Goal: Transaction & Acquisition: Purchase product/service

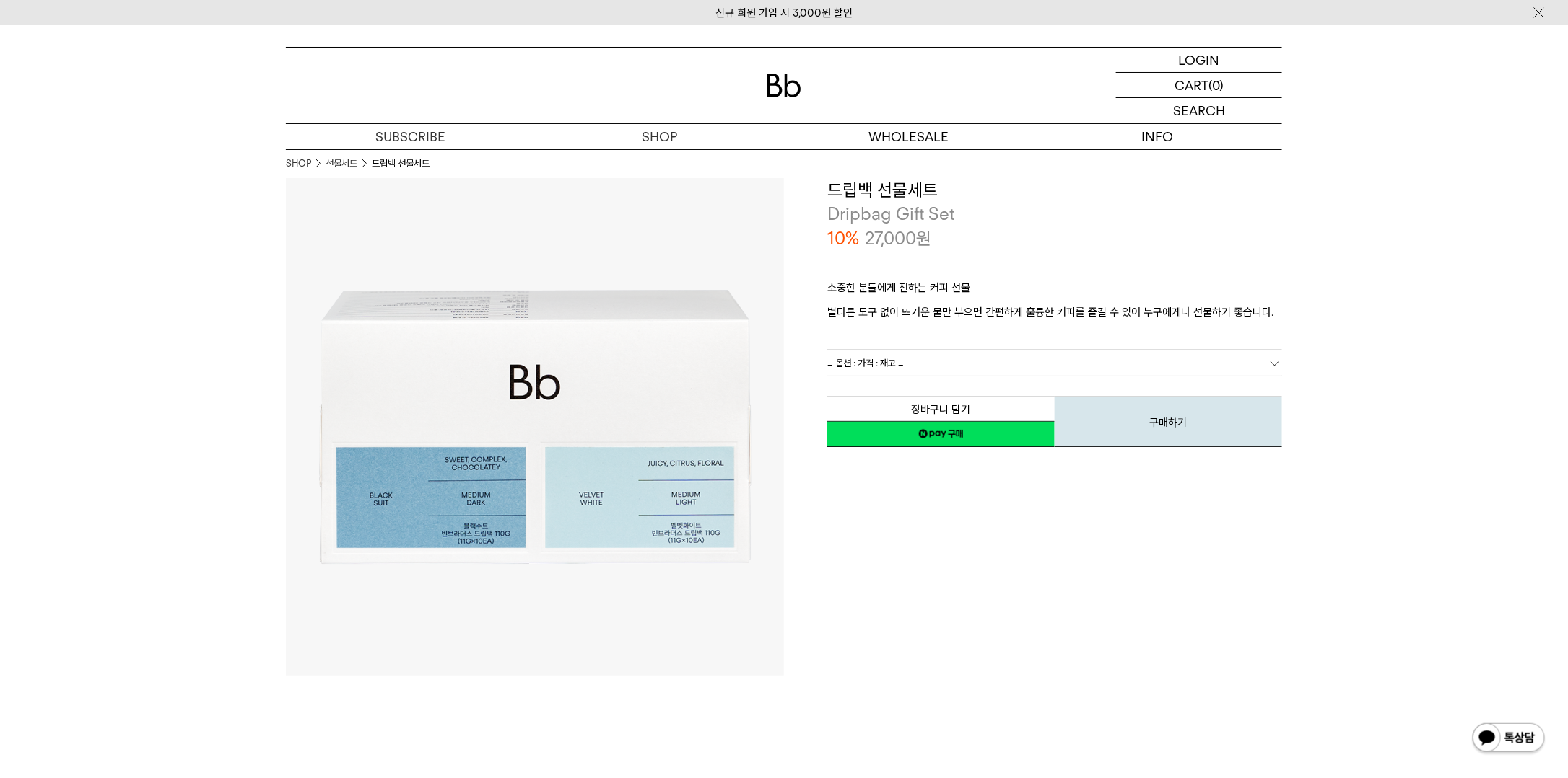
click at [928, 358] on link "= 옵션 : 가격 : 재고 =" at bounding box center [1054, 363] width 455 height 25
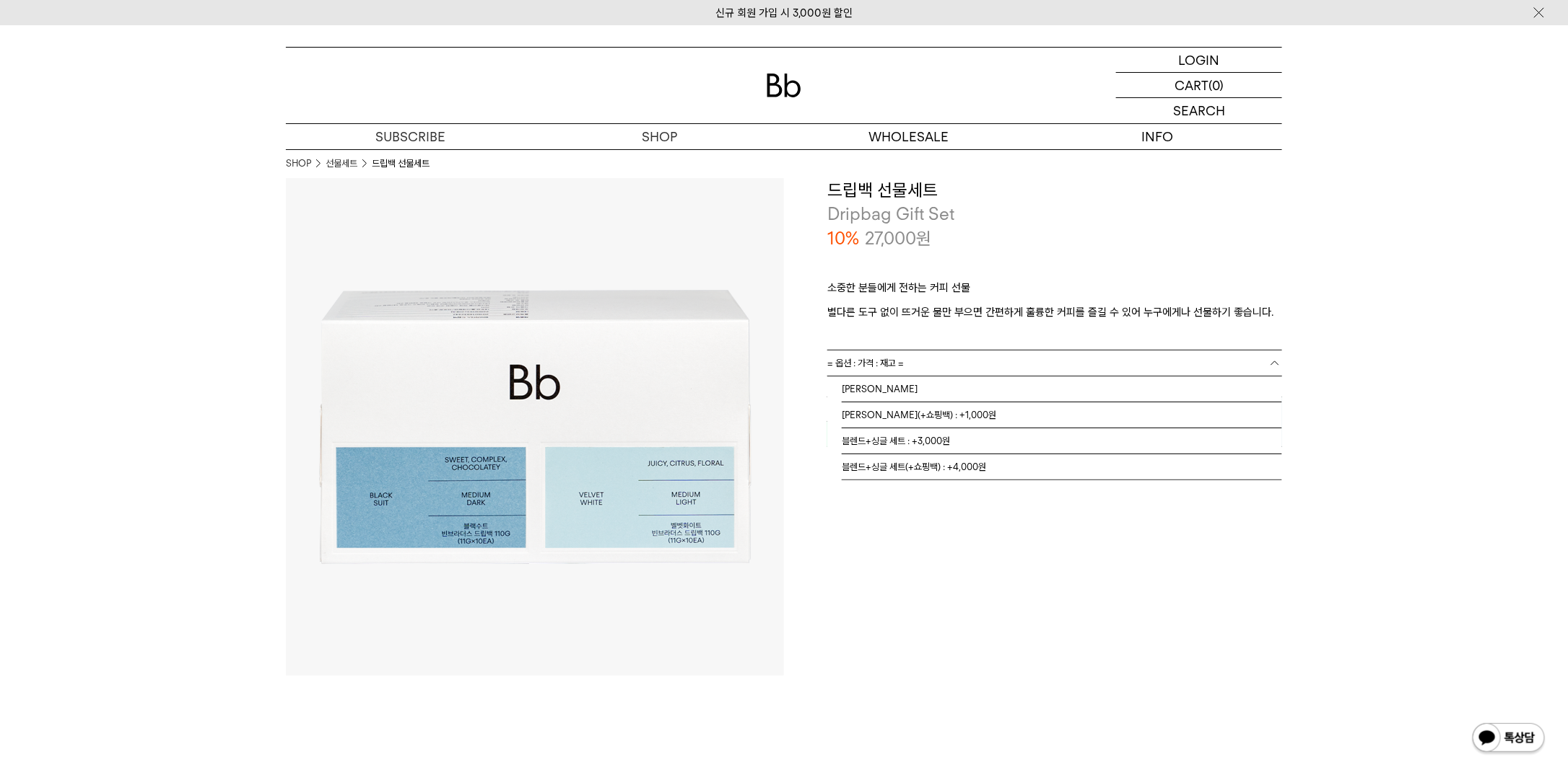
click at [1010, 275] on div "소중한 분들에게 전하는 커피 선물 별다른 도구 없이 뜨거운 물만 부으면 간편하게 훌륭한 커피를 즐길 수 있어 누구에게나 선물하기 좋습니다." at bounding box center [1054, 301] width 455 height 100
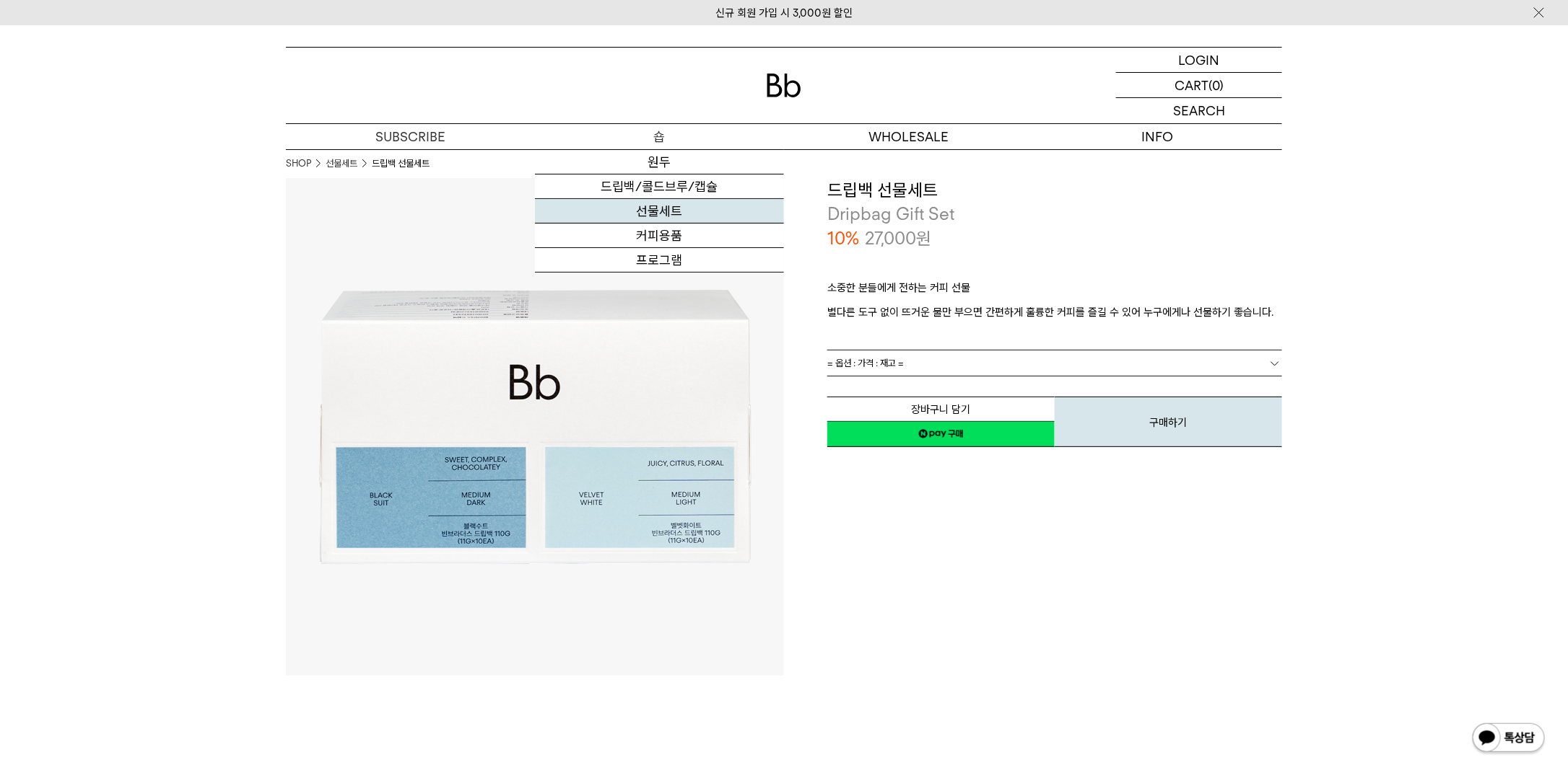
click at [683, 204] on link "선물세트" at bounding box center [659, 211] width 249 height 25
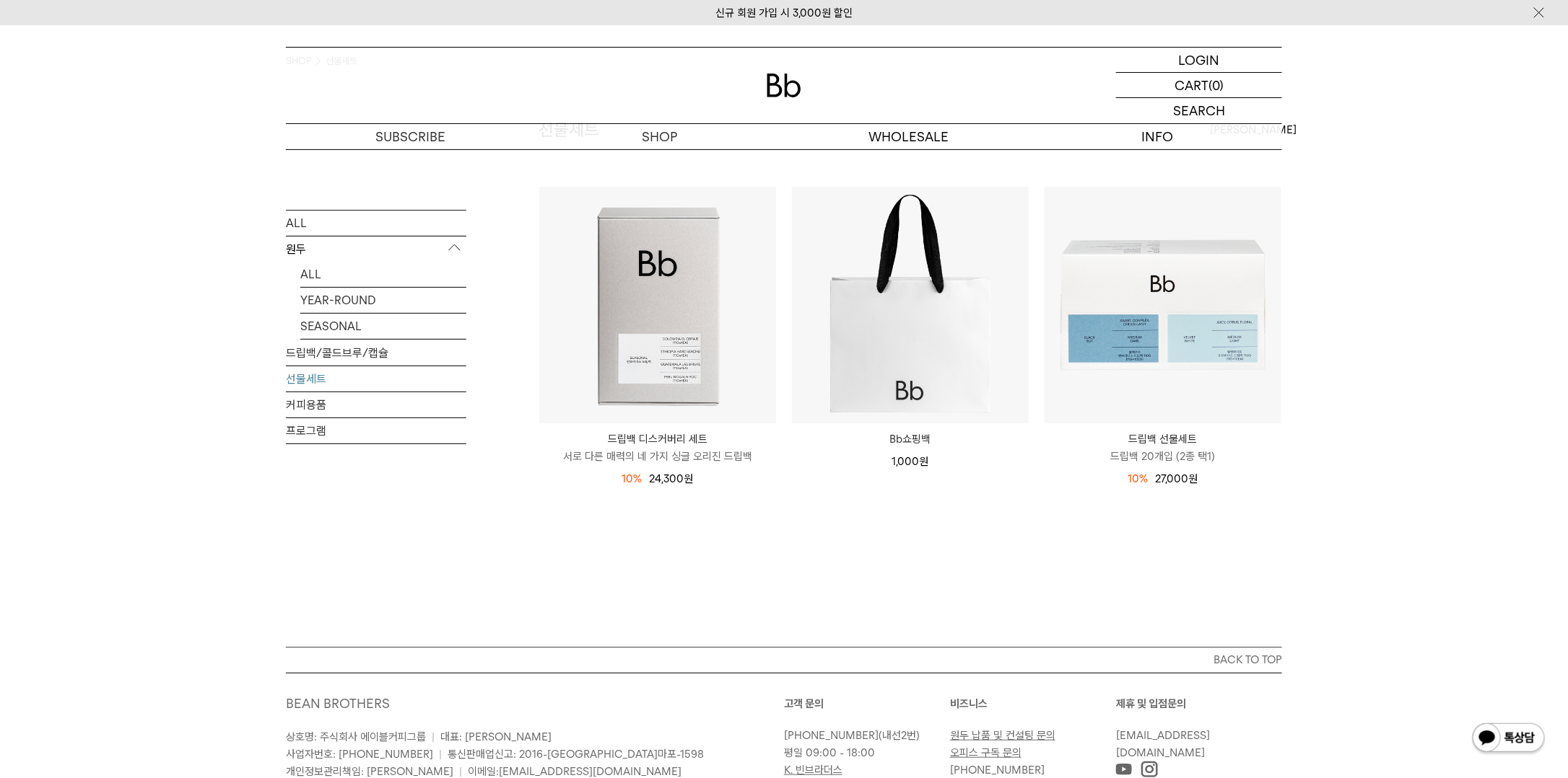
scroll to position [72, 0]
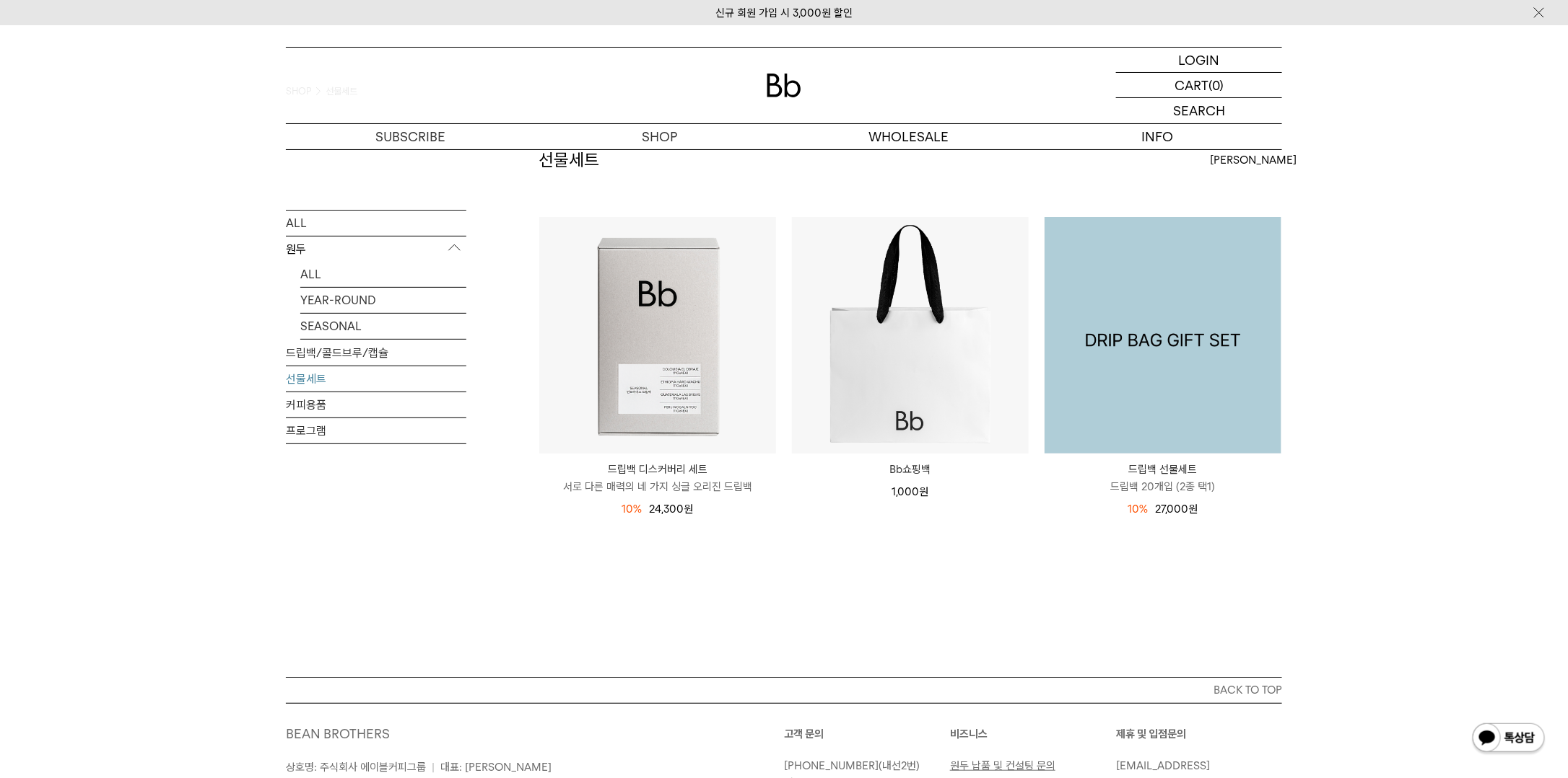
click at [1220, 376] on img at bounding box center [1163, 335] width 236 height 236
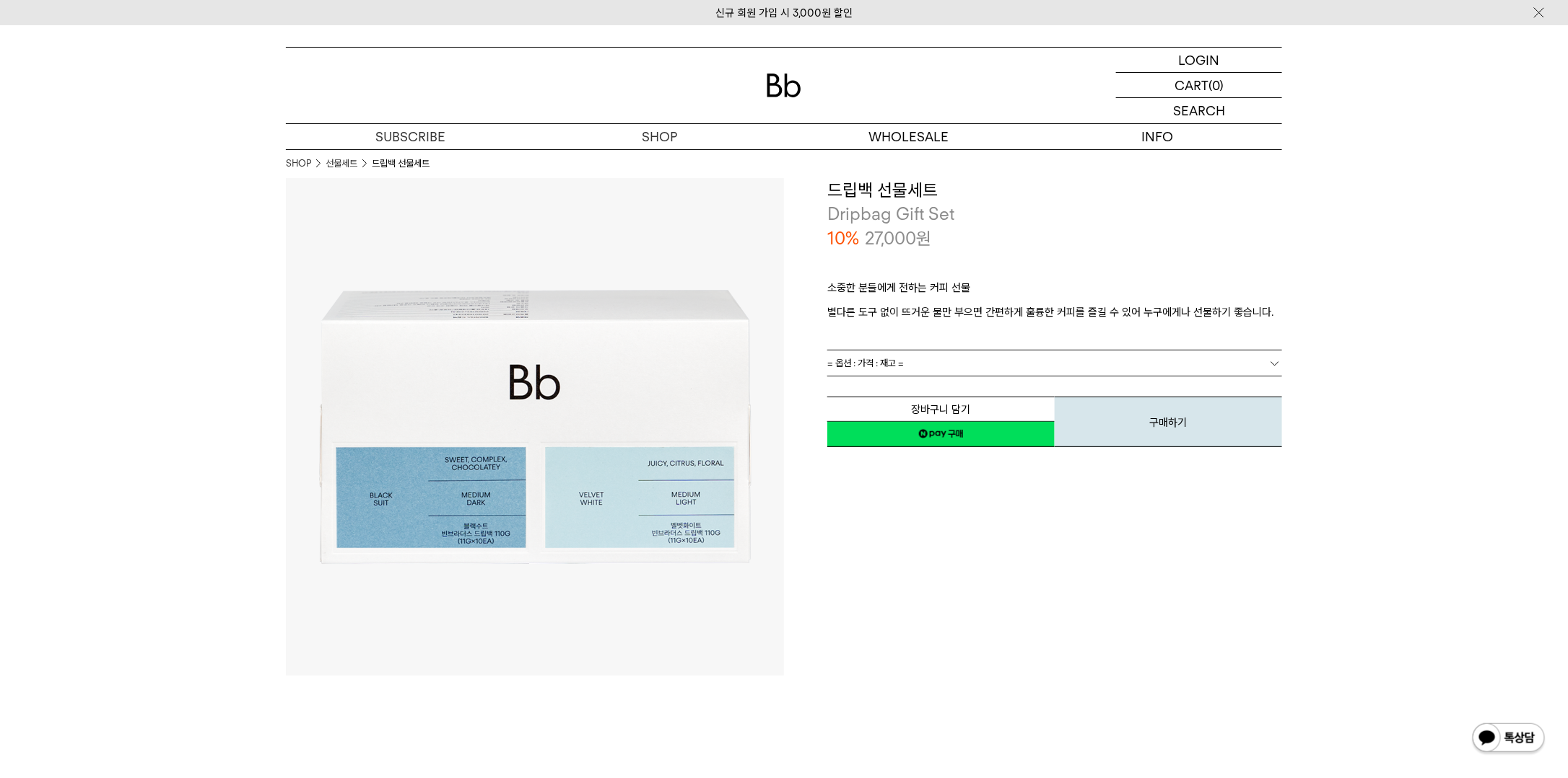
click at [904, 371] on span "= 옵션 : 가격 : 재고 =" at bounding box center [865, 363] width 76 height 25
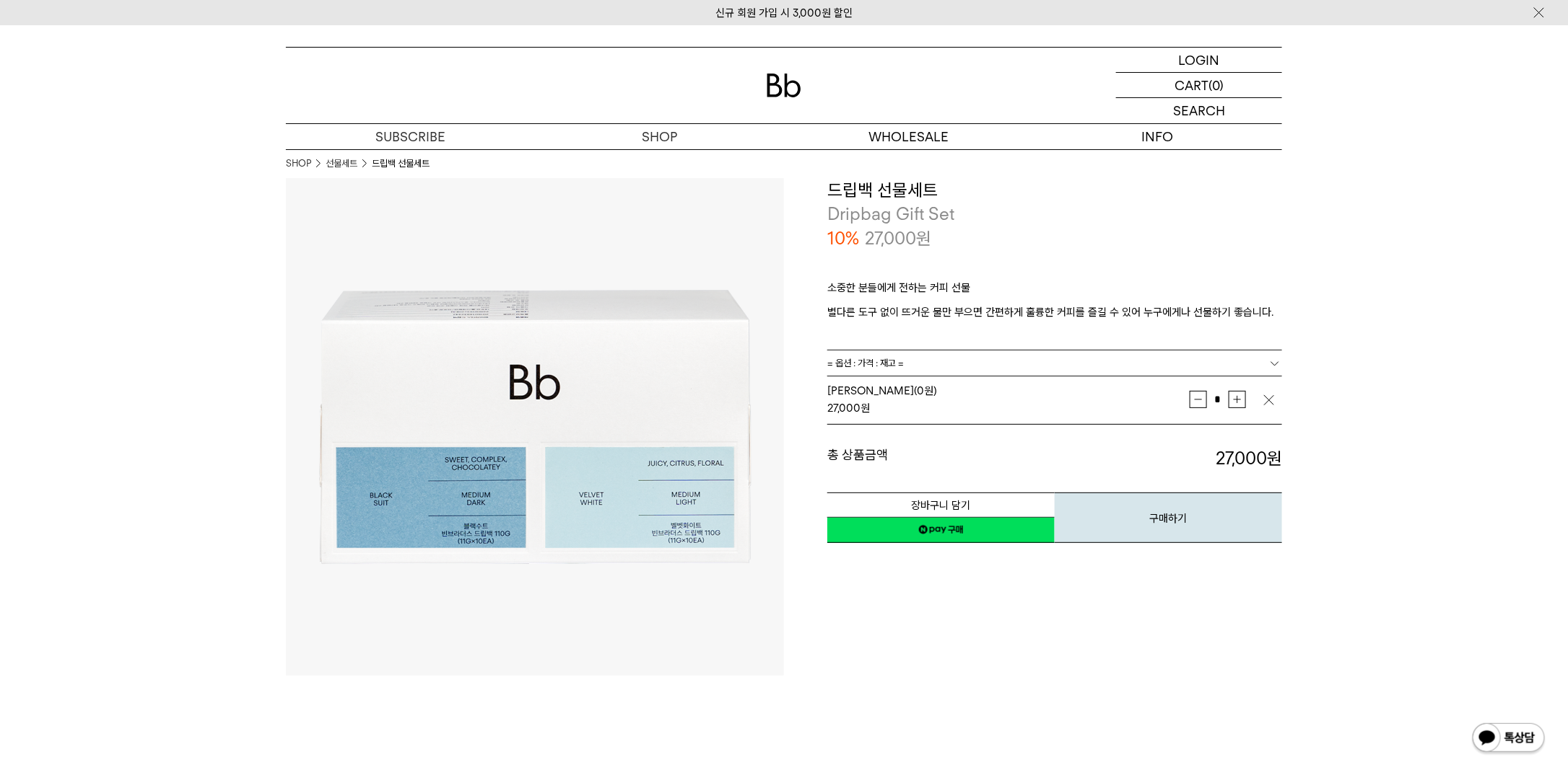
drag, startPoint x: 1226, startPoint y: 401, endPoint x: 1135, endPoint y: 407, distance: 91.2
click at [1150, 403] on tr "블렌드 세트 (0원) 27,000 원 * 증가 감소" at bounding box center [1054, 400] width 455 height 50
type input "***"
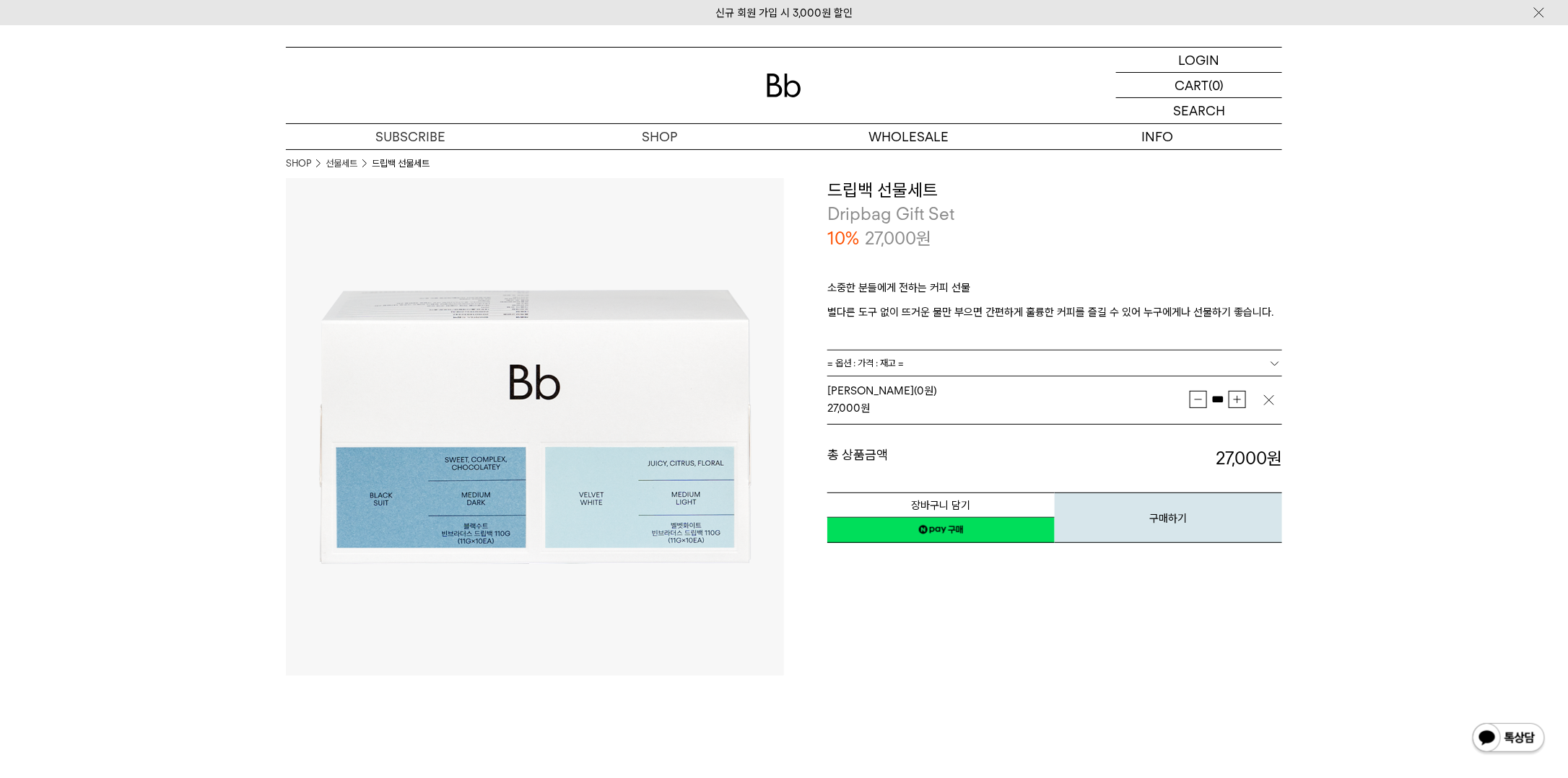
click at [947, 503] on button "장바구니 담기" at bounding box center [940, 505] width 228 height 25
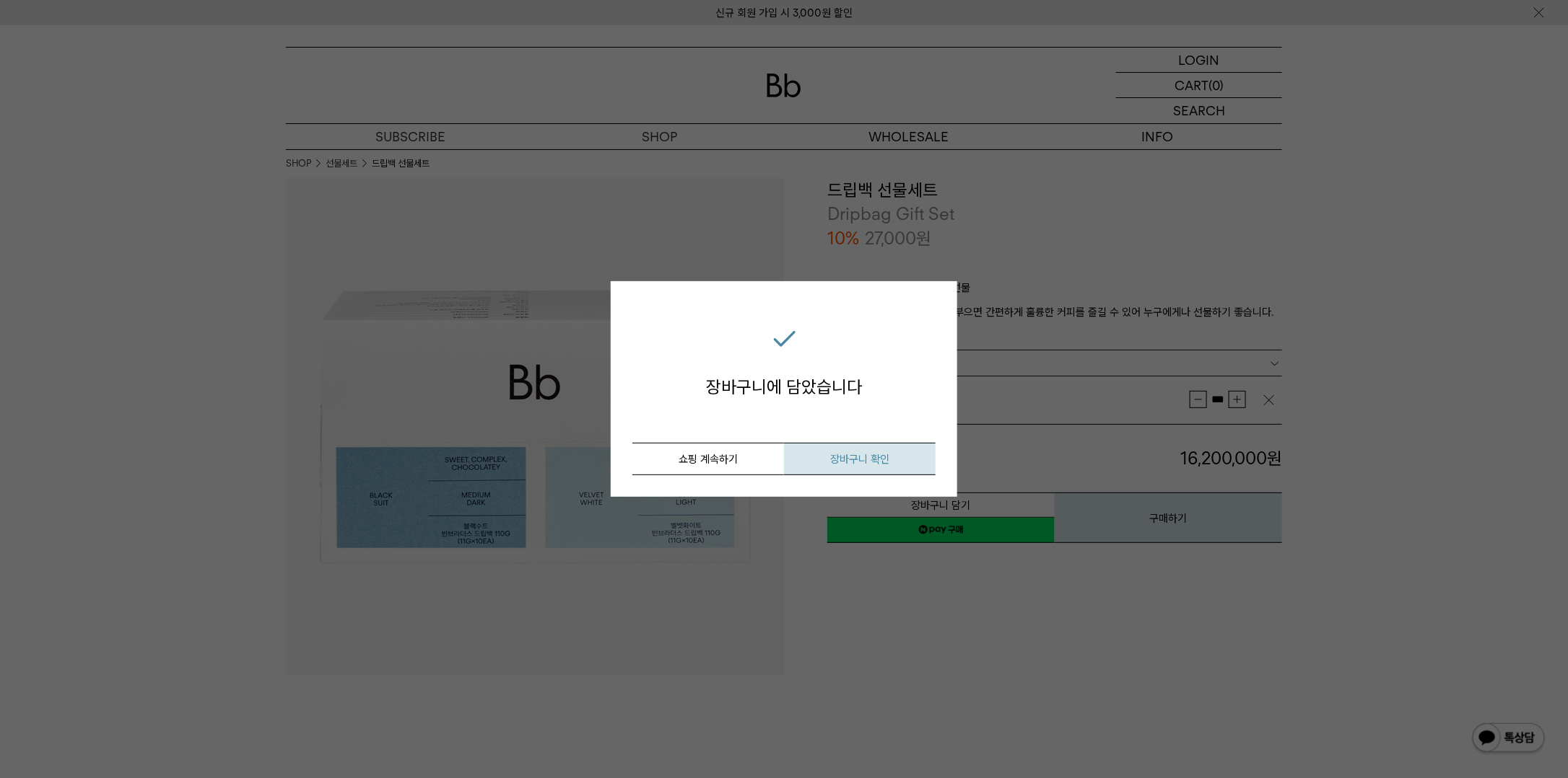
click at [840, 467] on button "장바구니 확인" at bounding box center [859, 458] width 152 height 33
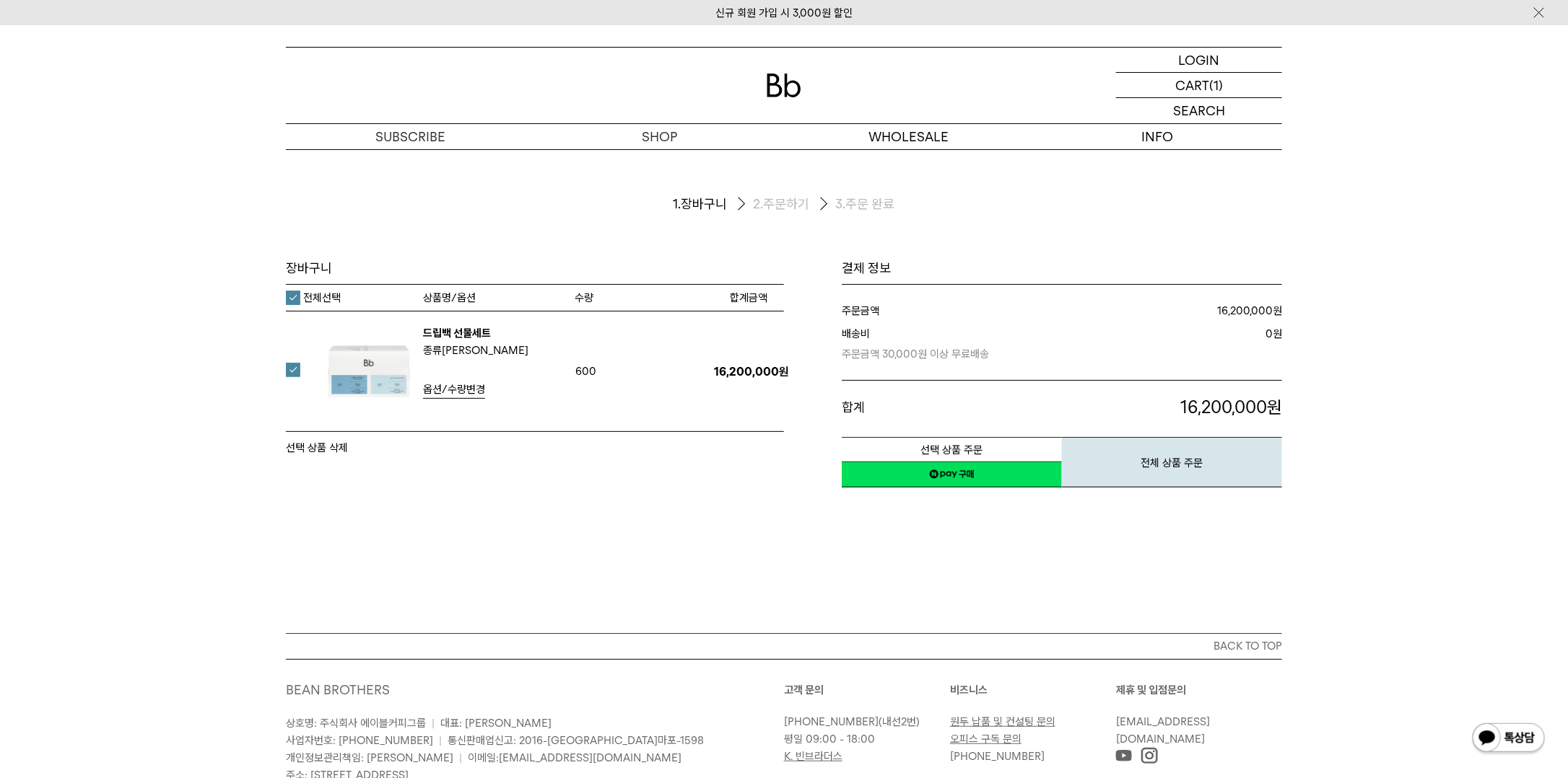
click at [323, 451] on button "선택 상품 삭제" at bounding box center [317, 448] width 62 height 17
